Goal: Task Accomplishment & Management: Complete application form

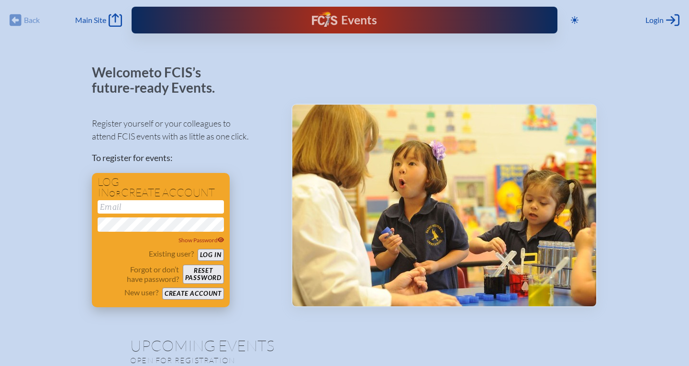
click at [164, 209] on input "email" at bounding box center [161, 206] width 126 height 13
click at [208, 295] on button "Create account" at bounding box center [193, 294] width 62 height 12
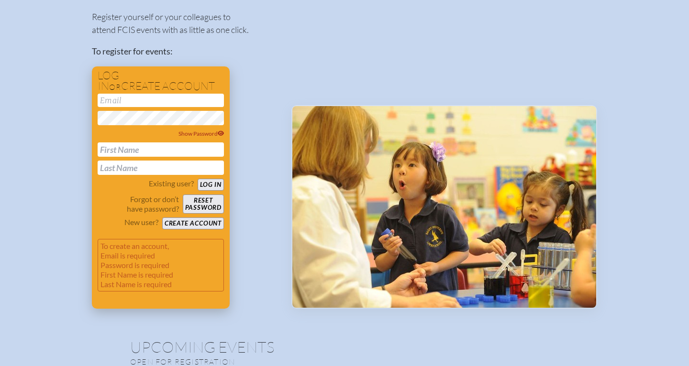
scroll to position [107, 0]
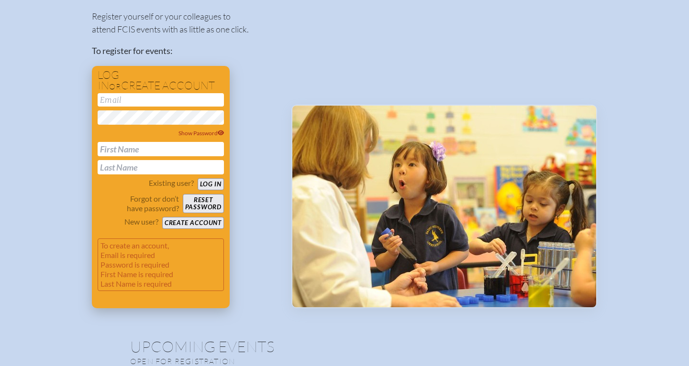
click at [168, 100] on input "email" at bounding box center [161, 99] width 126 height 13
type input "[EMAIL_ADDRESS][DOMAIN_NAME]"
click at [151, 153] on input "text" at bounding box center [161, 149] width 126 height 14
type input "[PERSON_NAME]"
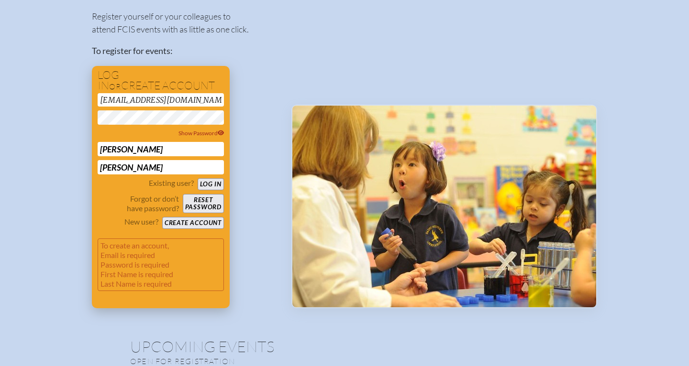
click at [107, 190] on div "Existing user? Log in" at bounding box center [161, 184] width 126 height 12
click at [196, 223] on button "Create account" at bounding box center [193, 223] width 62 height 12
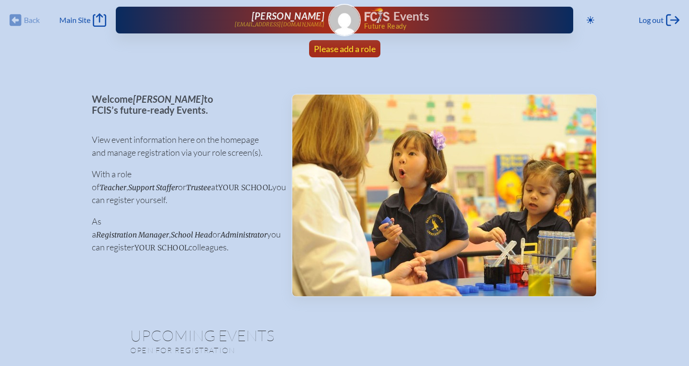
click at [339, 46] on span "Please add a role" at bounding box center [345, 49] width 62 height 11
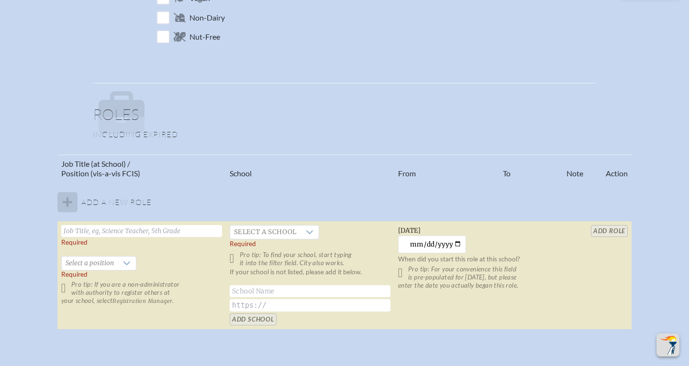
scroll to position [477, 0]
click at [187, 227] on input "text" at bounding box center [141, 231] width 161 height 12
type input "Assistant Head of [GEOGRAPHIC_DATA] - Elementary"
click at [185, 258] on td "Assistant Head of [GEOGRAPHIC_DATA] - Elementary   40 chars max for nametag Sel…" at bounding box center [141, 275] width 168 height 109
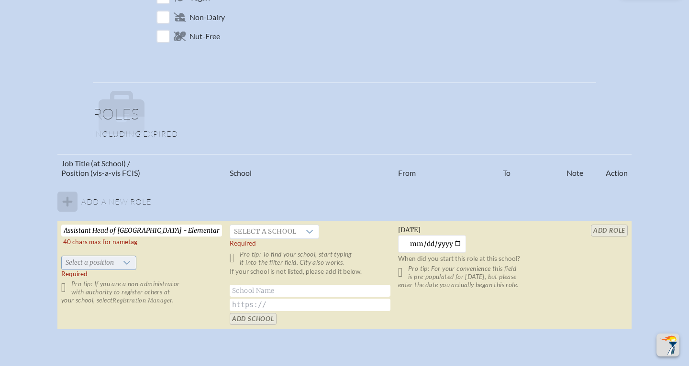
click at [120, 265] on div at bounding box center [127, 262] width 18 height 13
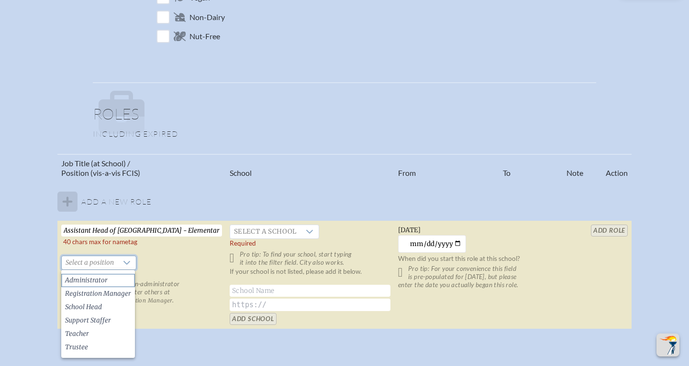
click at [118, 279] on li "Administrator" at bounding box center [98, 280] width 74 height 13
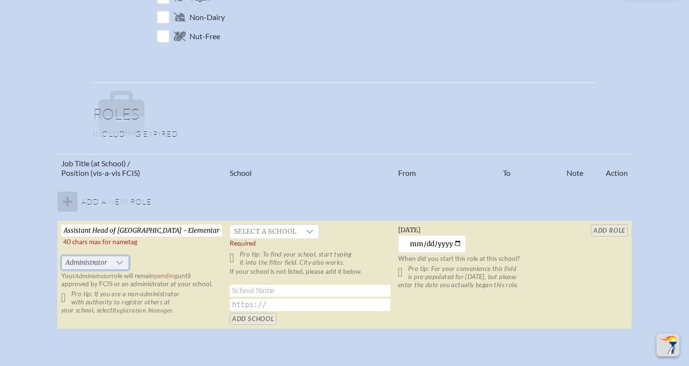
click at [118, 265] on icon at bounding box center [120, 263] width 8 height 8
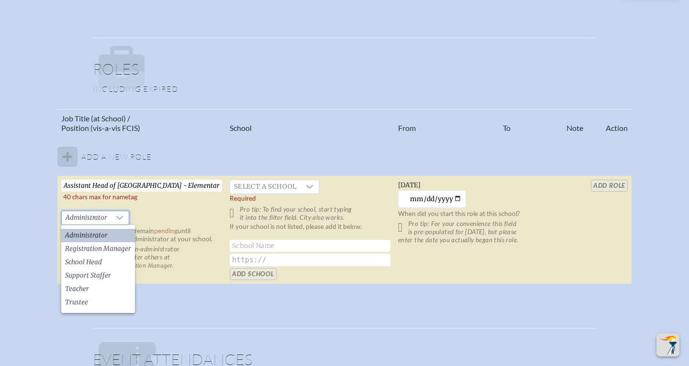
scroll to position [519, 0]
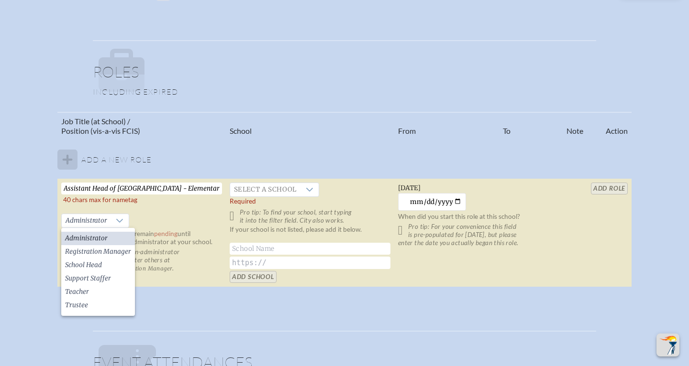
click at [115, 234] on li "Administrator" at bounding box center [98, 238] width 74 height 13
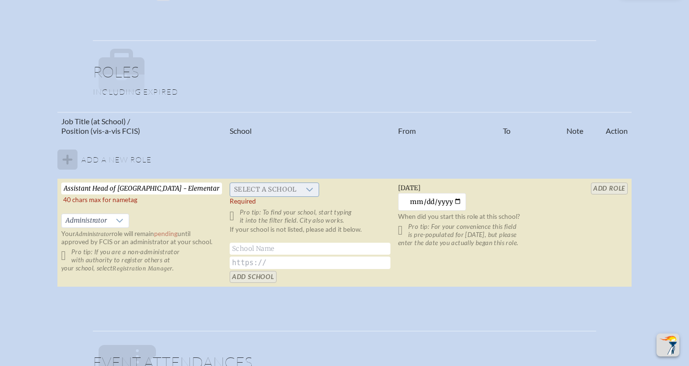
click at [303, 186] on div at bounding box center [309, 189] width 18 height 13
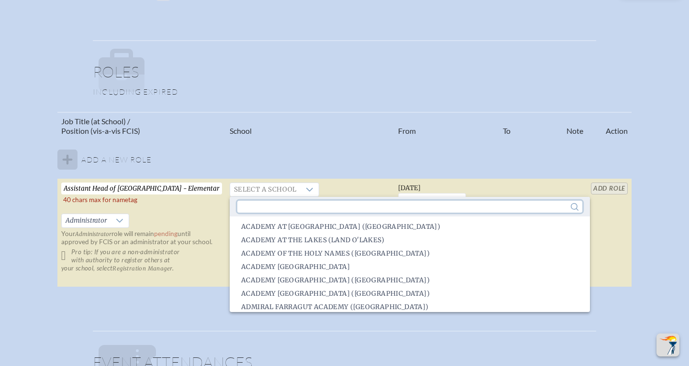
click at [299, 206] on input "text" at bounding box center [409, 207] width 345 height 12
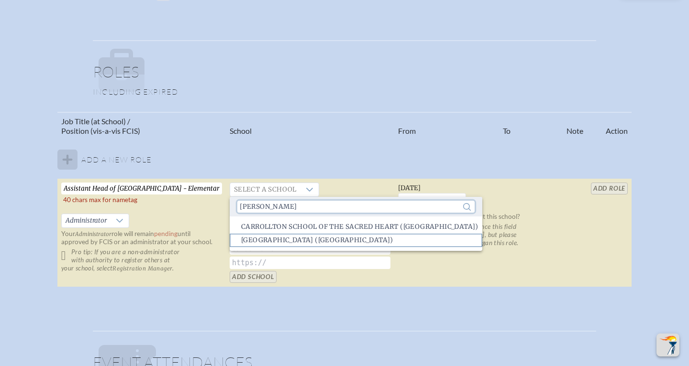
type input "[PERSON_NAME]"
click at [302, 236] on span "[GEOGRAPHIC_DATA] ([GEOGRAPHIC_DATA])" at bounding box center [317, 241] width 152 height 10
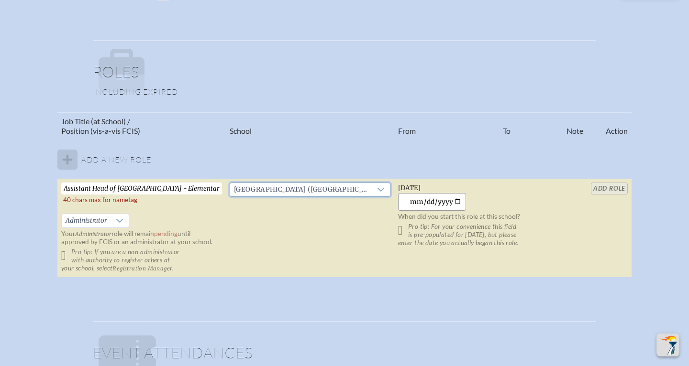
click at [417, 202] on input "[DATE]" at bounding box center [432, 202] width 68 height 18
click at [451, 200] on input "[DATE]" at bounding box center [432, 202] width 68 height 18
click at [492, 195] on td "[DATE] [DATE] When did you start this role at this school? Pro tip: For your co…" at bounding box center [478, 228] width 168 height 99
click at [455, 199] on input "[DATE]" at bounding box center [432, 202] width 68 height 18
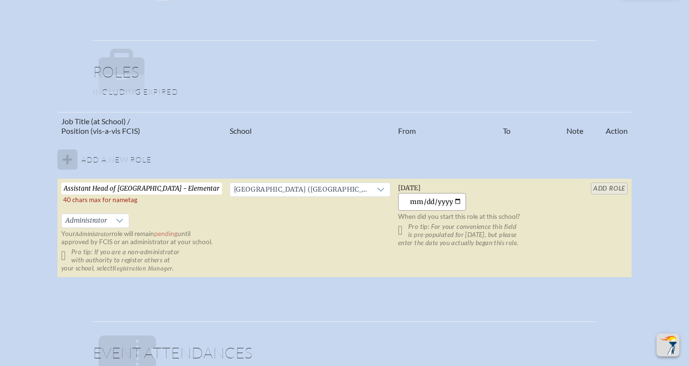
type input "[DATE]"
click at [602, 189] on table "Job Title (at School) / Position (vis-a-vis FCIS) School From To Note Action Ad…" at bounding box center [344, 195] width 574 height 166
click at [608, 190] on table "Job Title (at School) / Position (vis-a-vis FCIS) School From To Note Action Ad…" at bounding box center [344, 195] width 574 height 166
click at [197, 189] on input "Assistant Head of [GEOGRAPHIC_DATA] - Elementary" at bounding box center [141, 189] width 161 height 12
drag, startPoint x: 208, startPoint y: 190, endPoint x: 159, endPoint y: 189, distance: 49.3
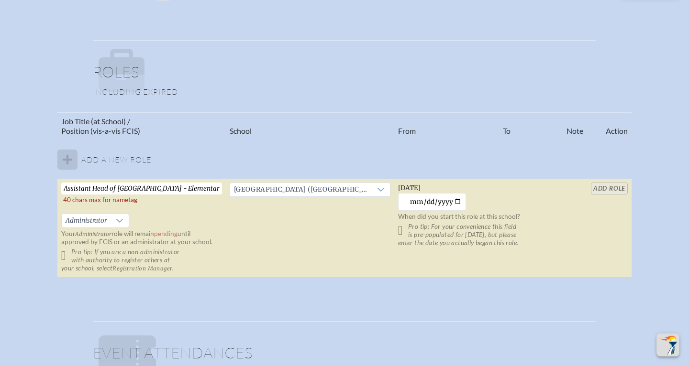
click at [159, 189] on input "Assistant Head of [GEOGRAPHIC_DATA] - Elementary" at bounding box center [141, 189] width 161 height 12
type input "Assistant Head of [GEOGRAPHIC_DATA]"
click at [245, 268] on td "[GEOGRAPHIC_DATA] ([GEOGRAPHIC_DATA])" at bounding box center [310, 228] width 168 height 99
click at [605, 187] on input "add Role" at bounding box center [609, 189] width 37 height 12
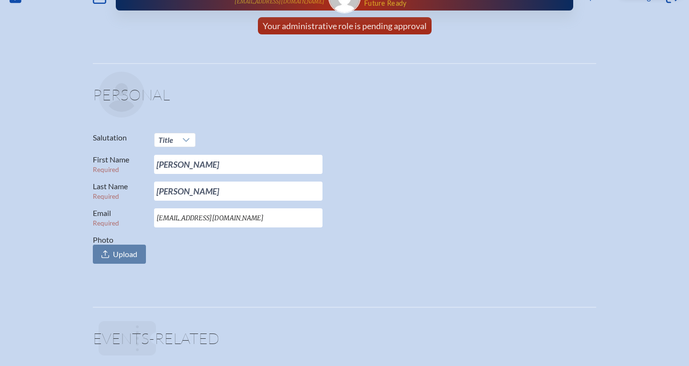
scroll to position [0, 0]
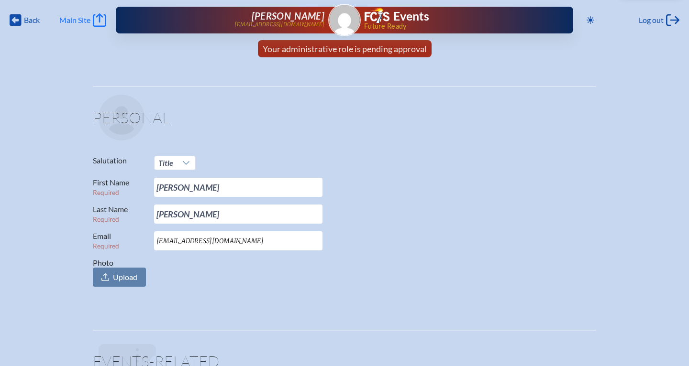
click at [95, 22] on icon "Main Site" at bounding box center [99, 19] width 13 height 13
